Goal: Task Accomplishment & Management: Use online tool/utility

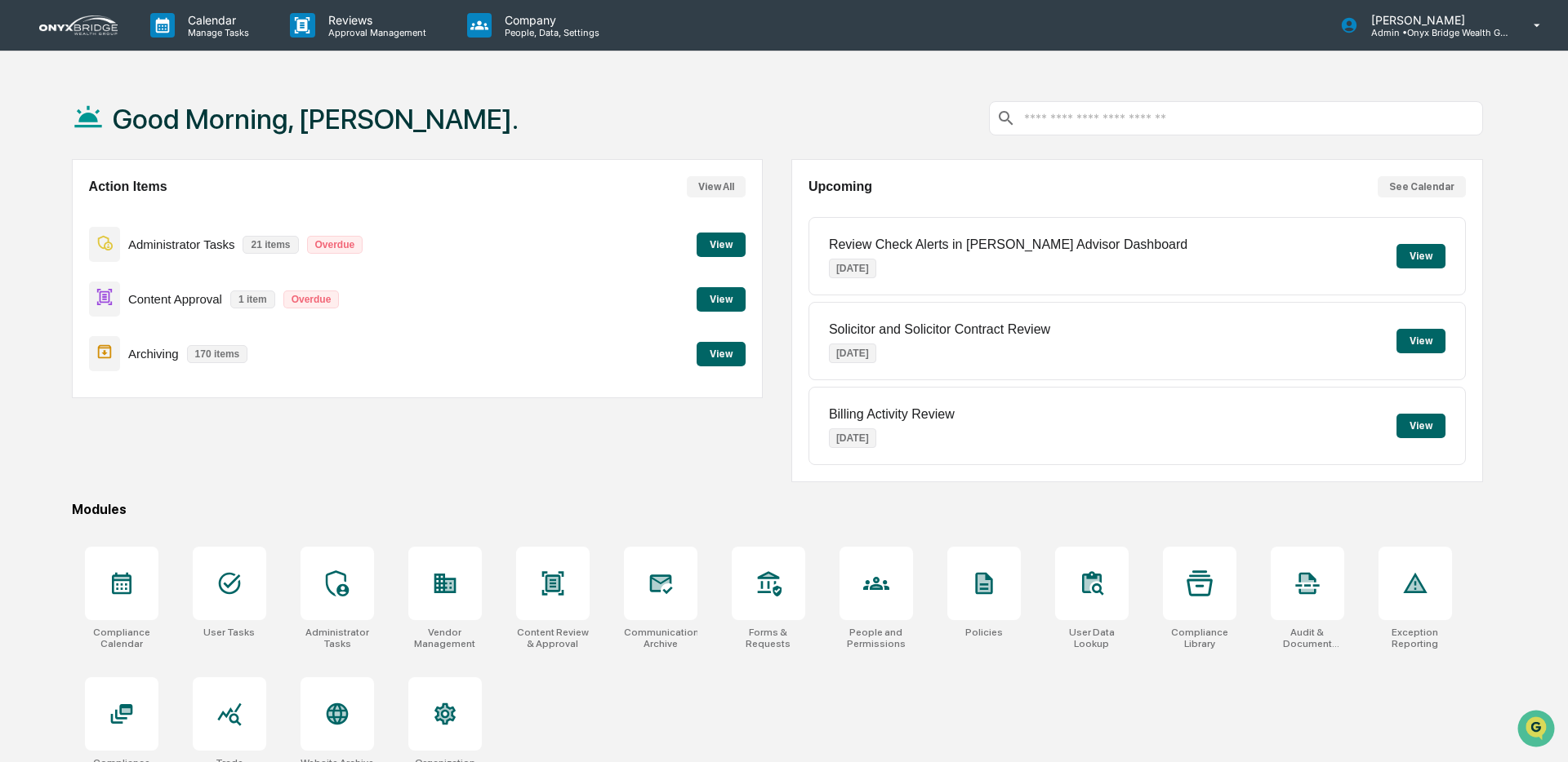
click at [731, 299] on button "View" at bounding box center [720, 300] width 49 height 25
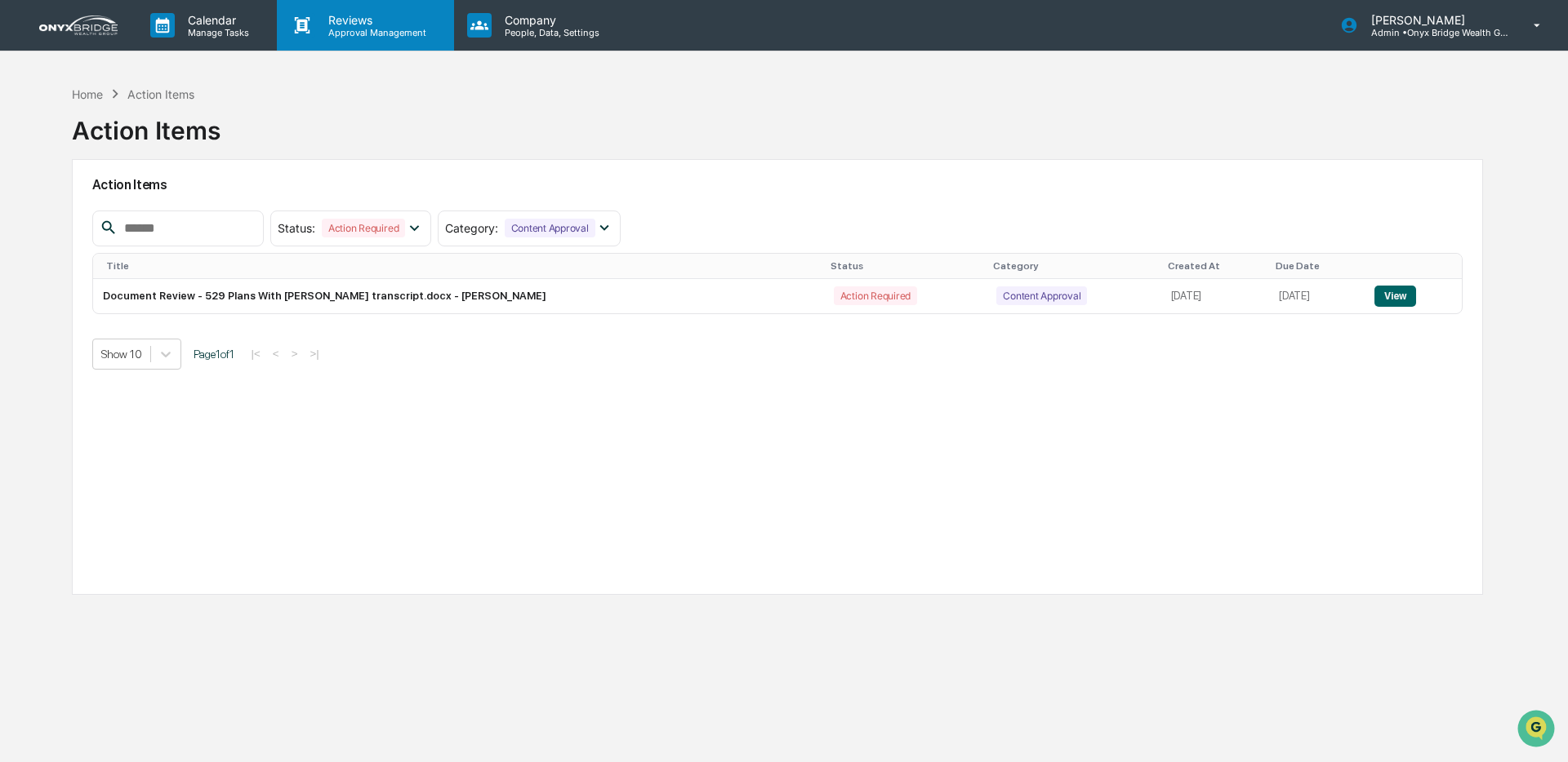
click at [342, 18] on p "Reviews" at bounding box center [375, 20] width 119 height 14
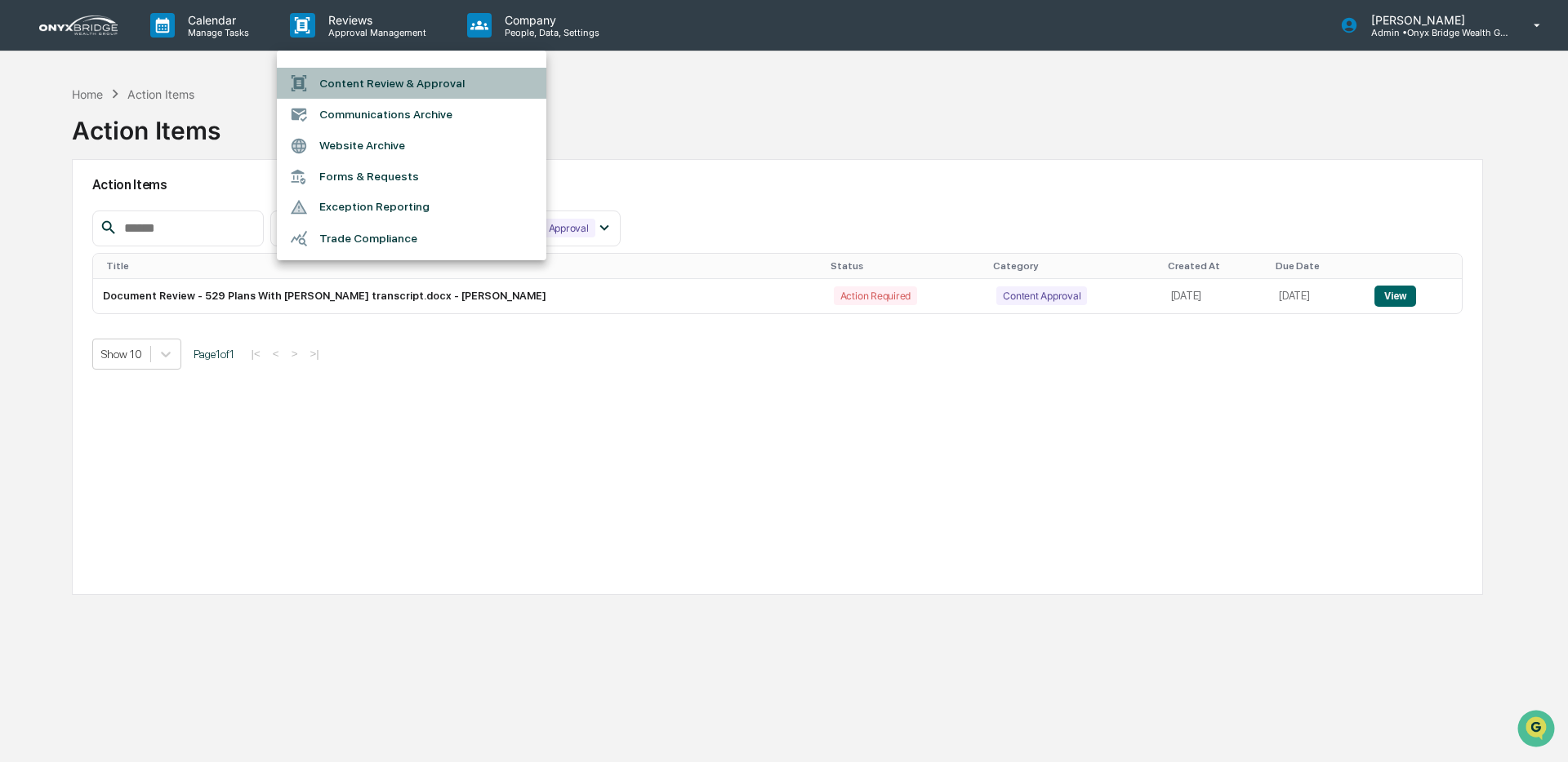
click at [329, 85] on li "Content Review & Approval" at bounding box center [411, 83] width 270 height 31
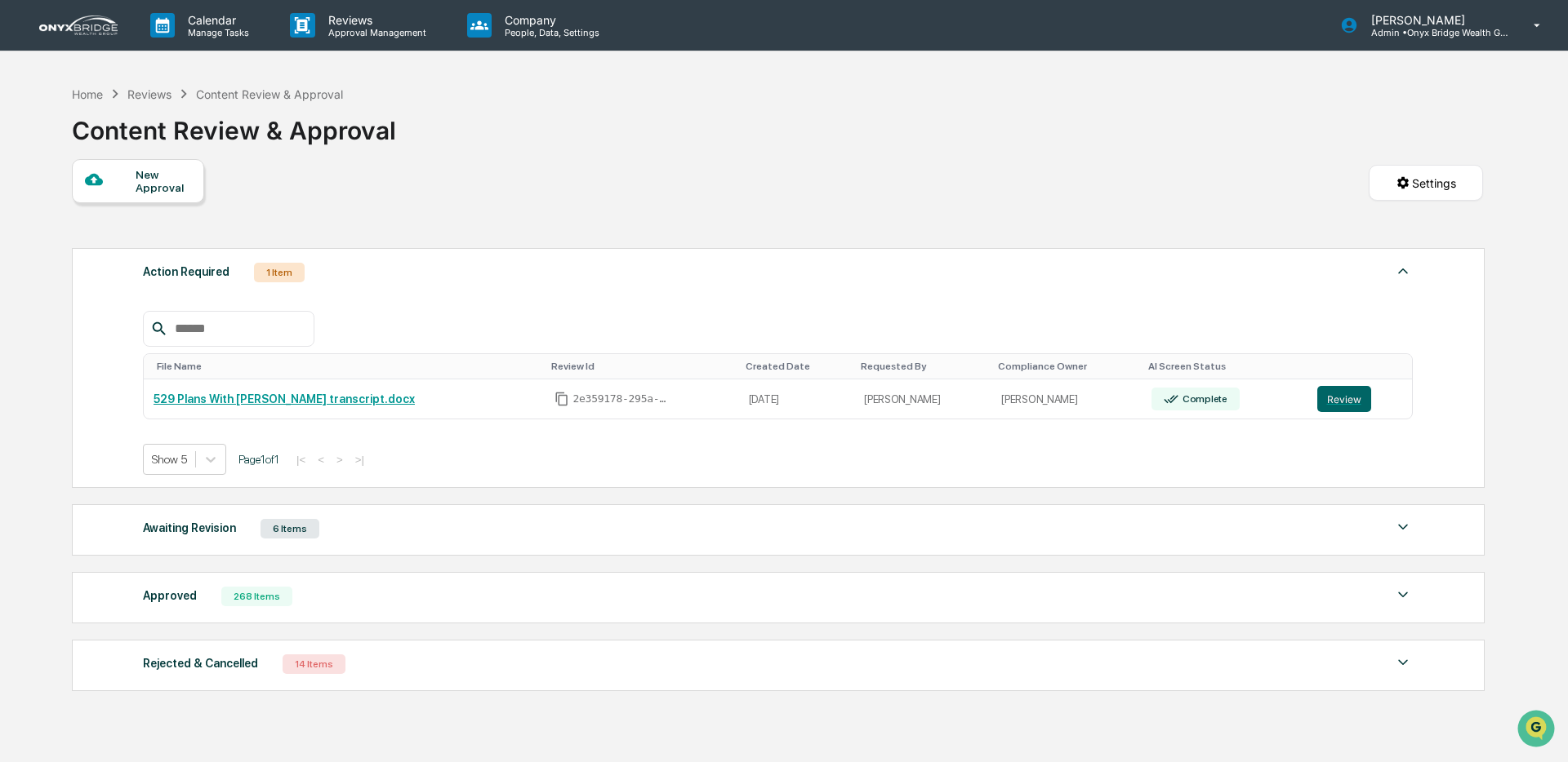
scroll to position [84, 0]
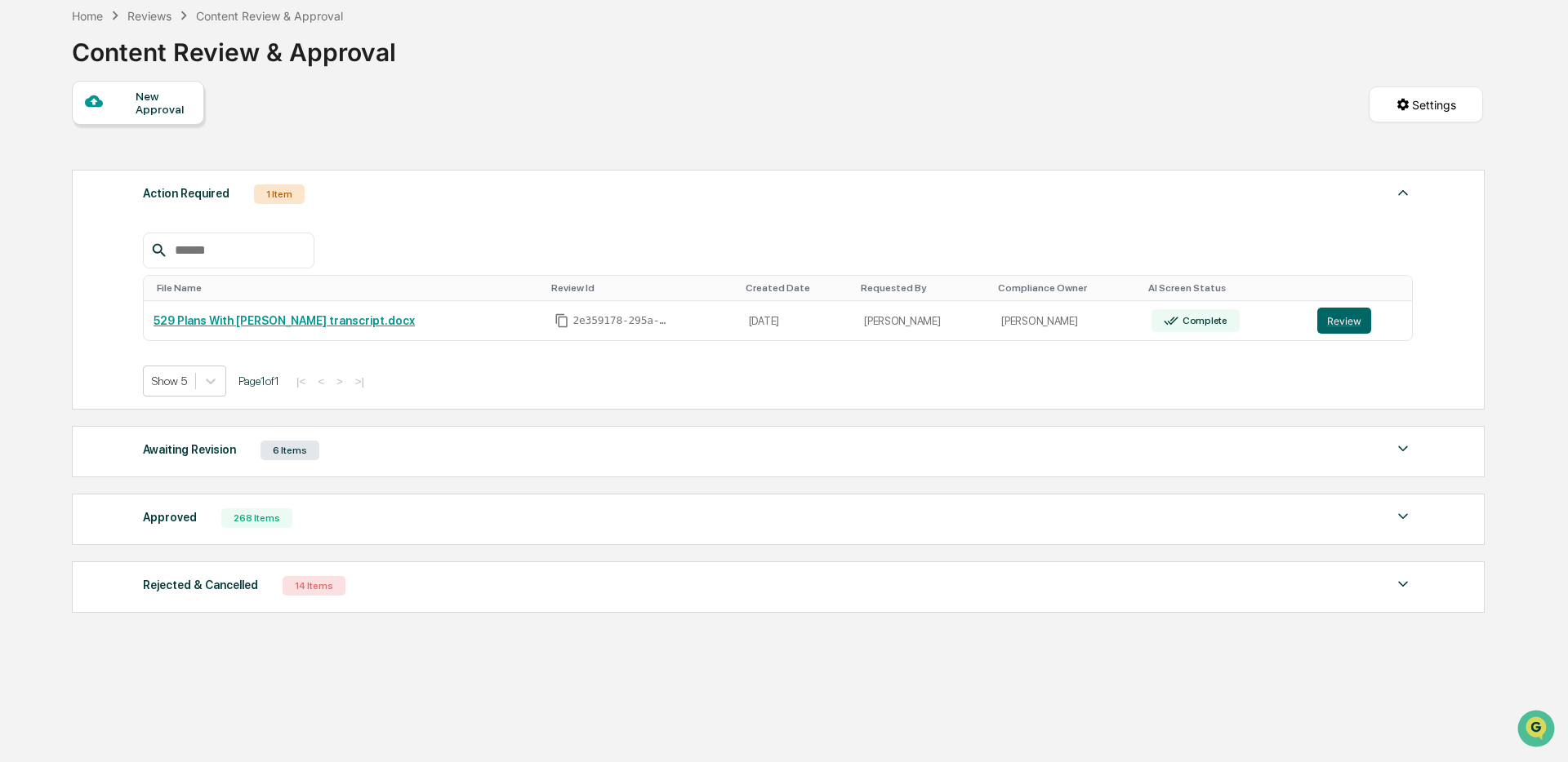
click at [433, 515] on div "Approved 268 Items" at bounding box center [777, 518] width 1269 height 23
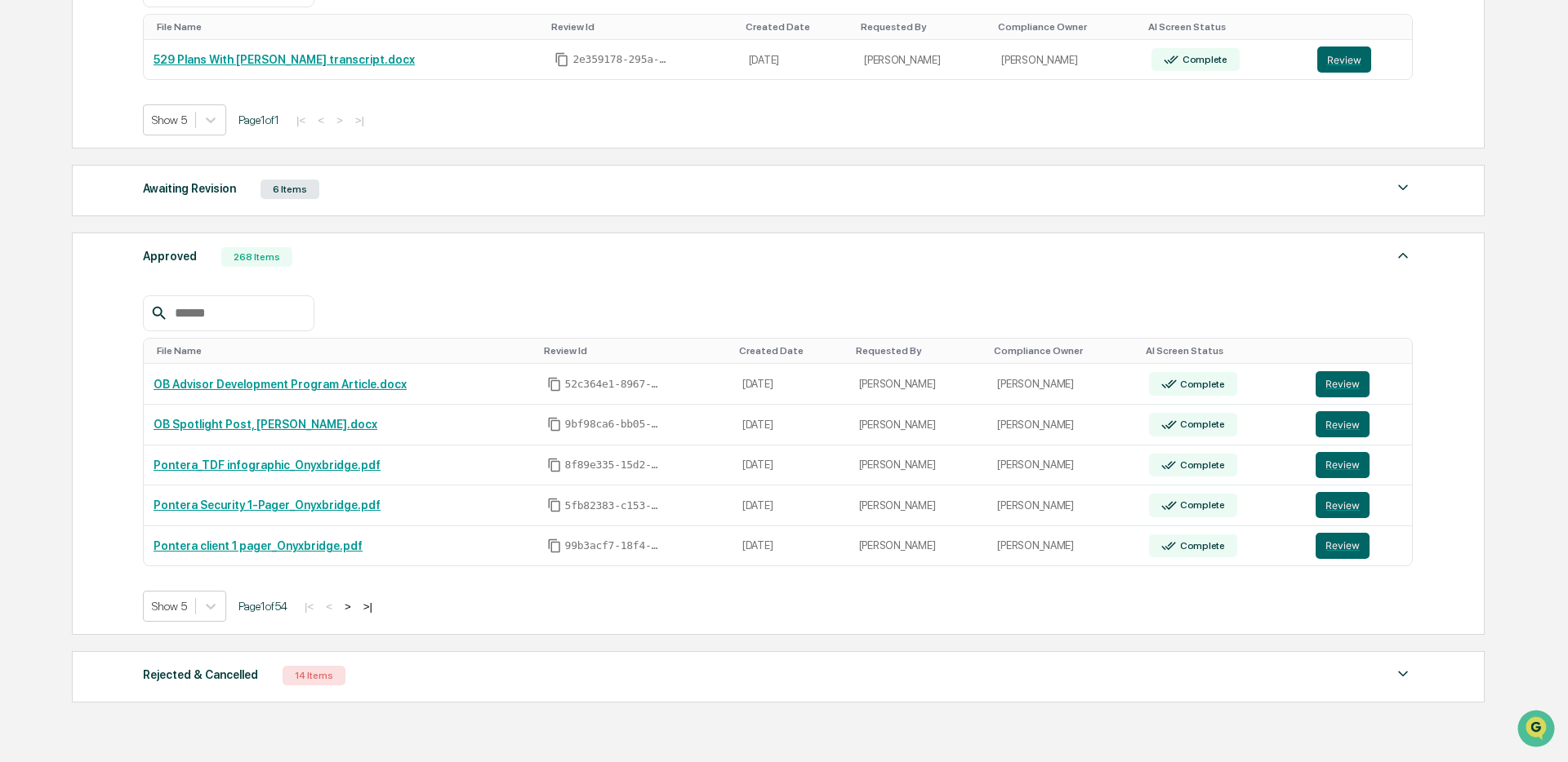
scroll to position [345, 0]
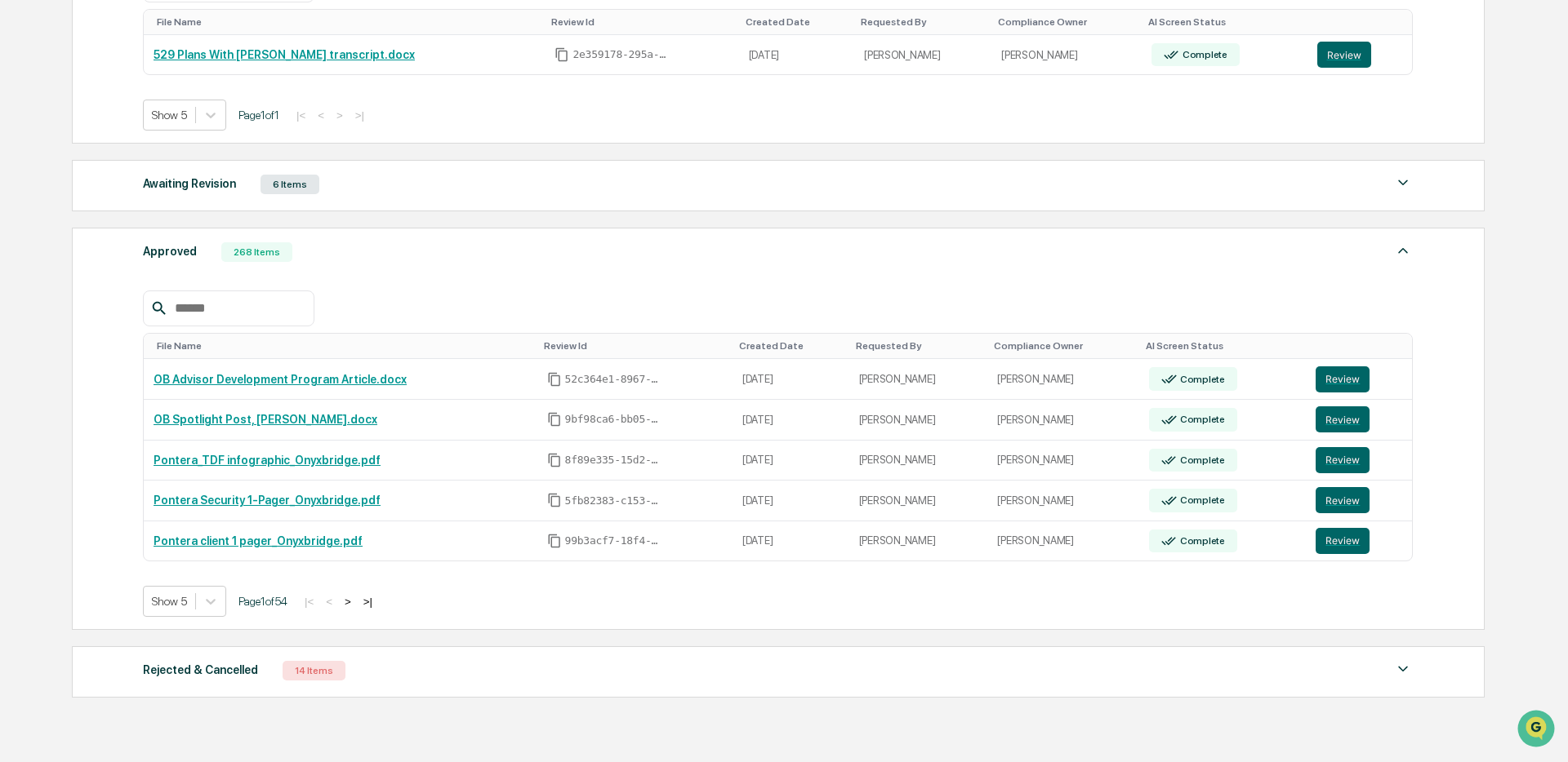
click at [356, 609] on button ">" at bounding box center [347, 602] width 16 height 14
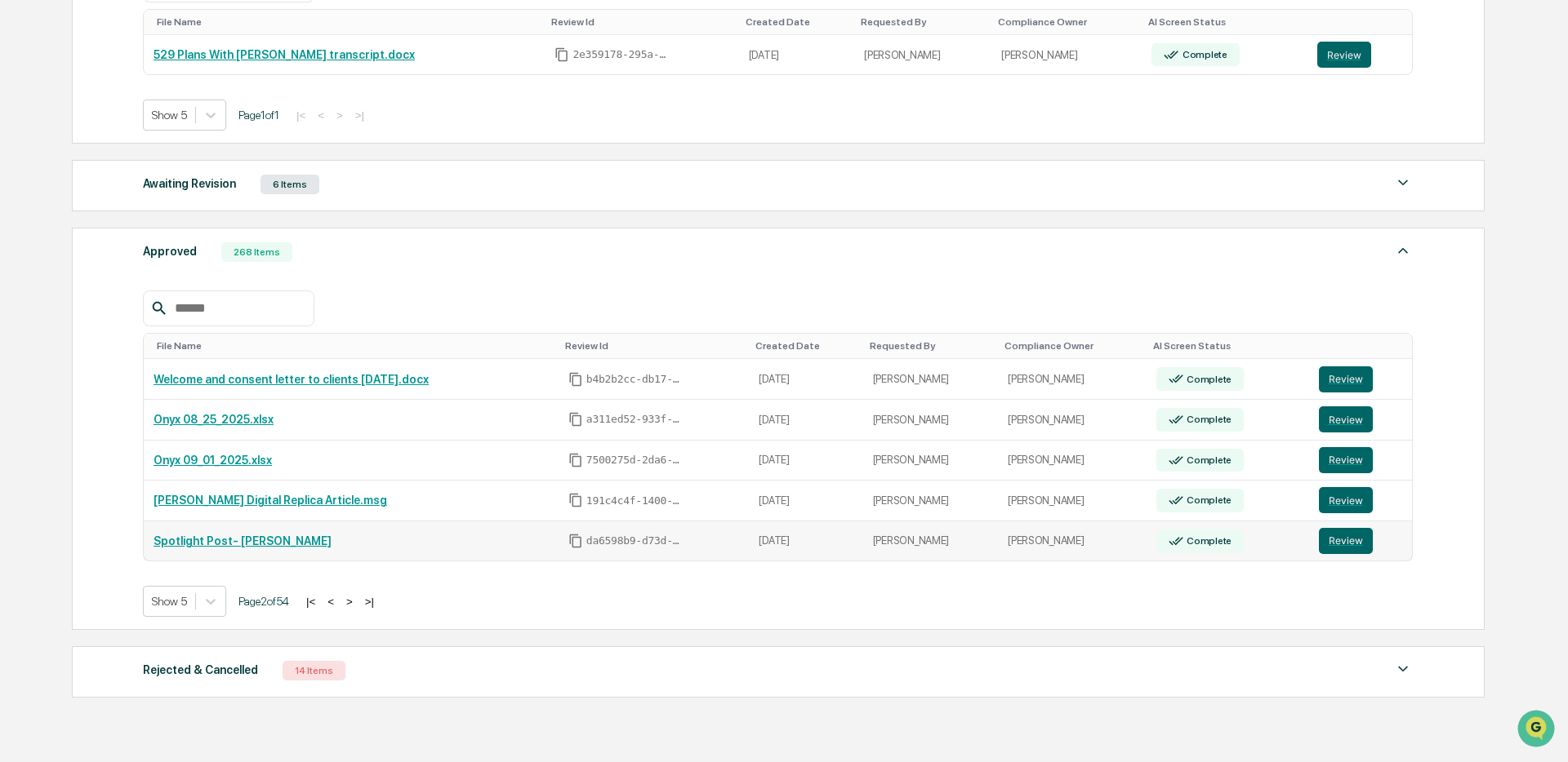
click at [267, 546] on link "Spotlight Post- [PERSON_NAME]" at bounding box center [242, 541] width 178 height 13
